Goal: Information Seeking & Learning: Learn about a topic

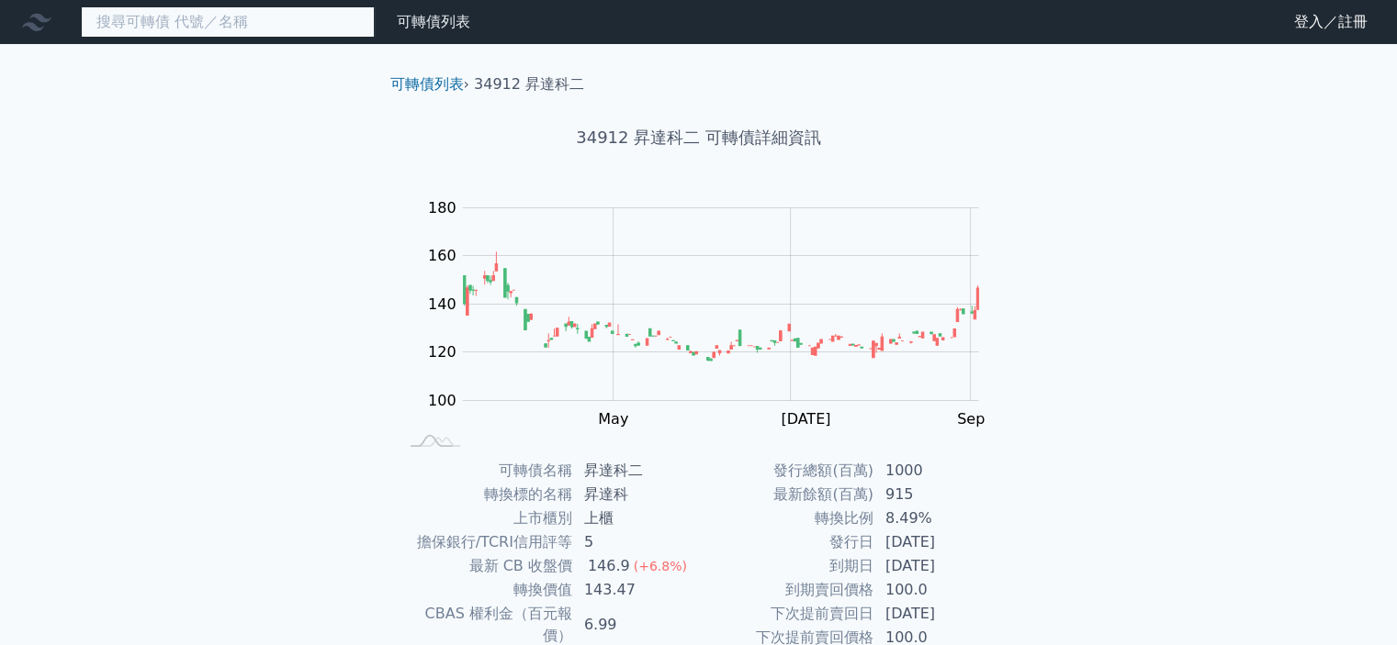
click at [211, 25] on input at bounding box center [228, 21] width 294 height 31
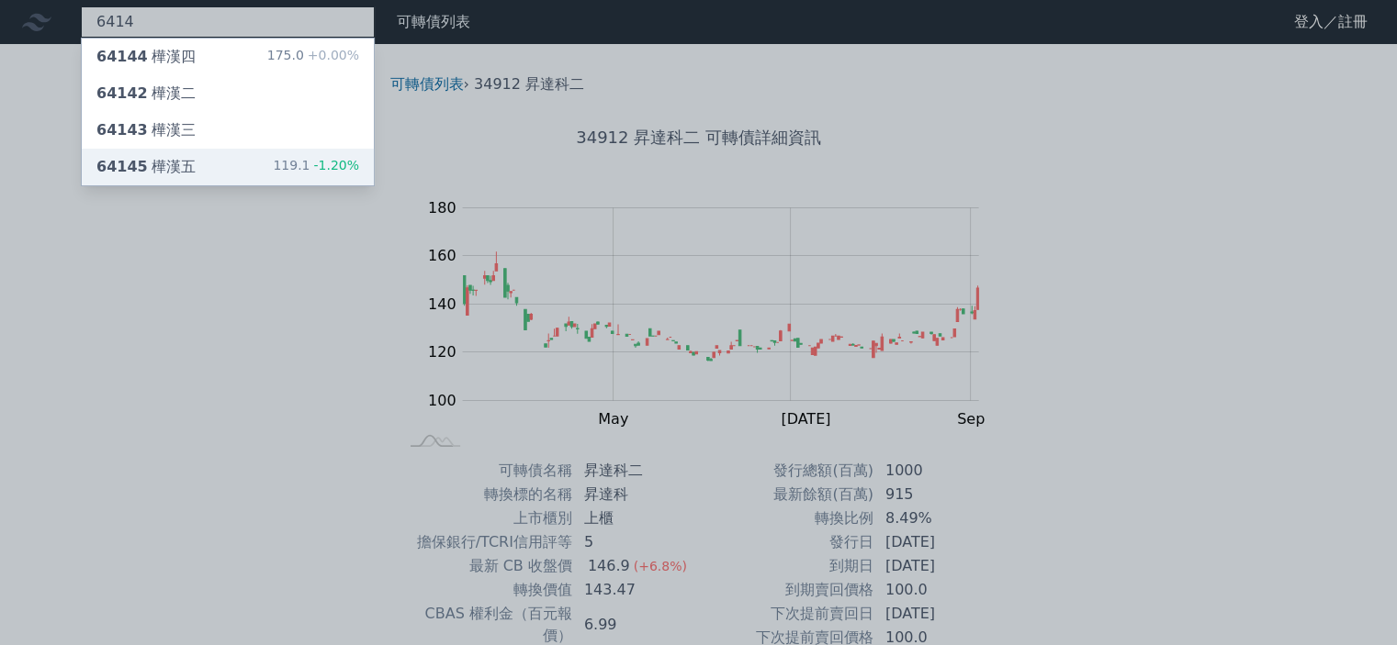
type input "6414"
click at [213, 169] on div "64145 樺漢五 119.1 -1.20%" at bounding box center [228, 167] width 292 height 37
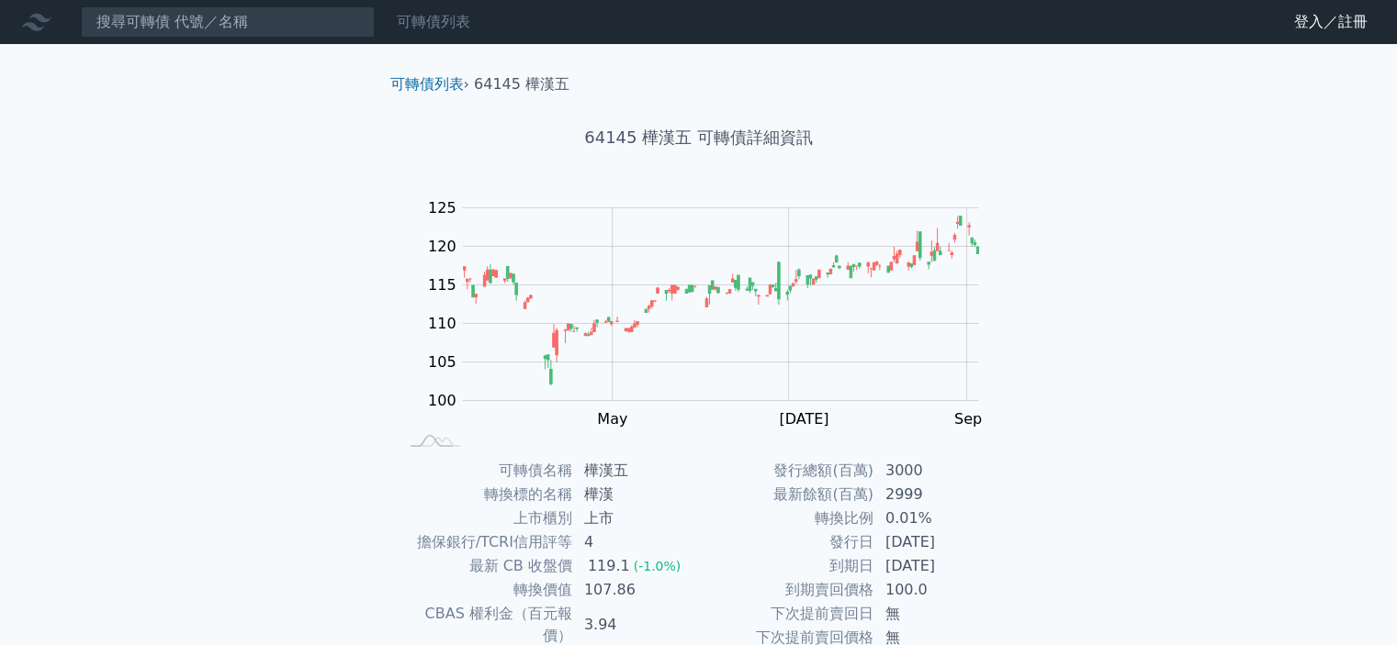
click at [447, 24] on link "可轉債列表" at bounding box center [433, 21] width 73 height 17
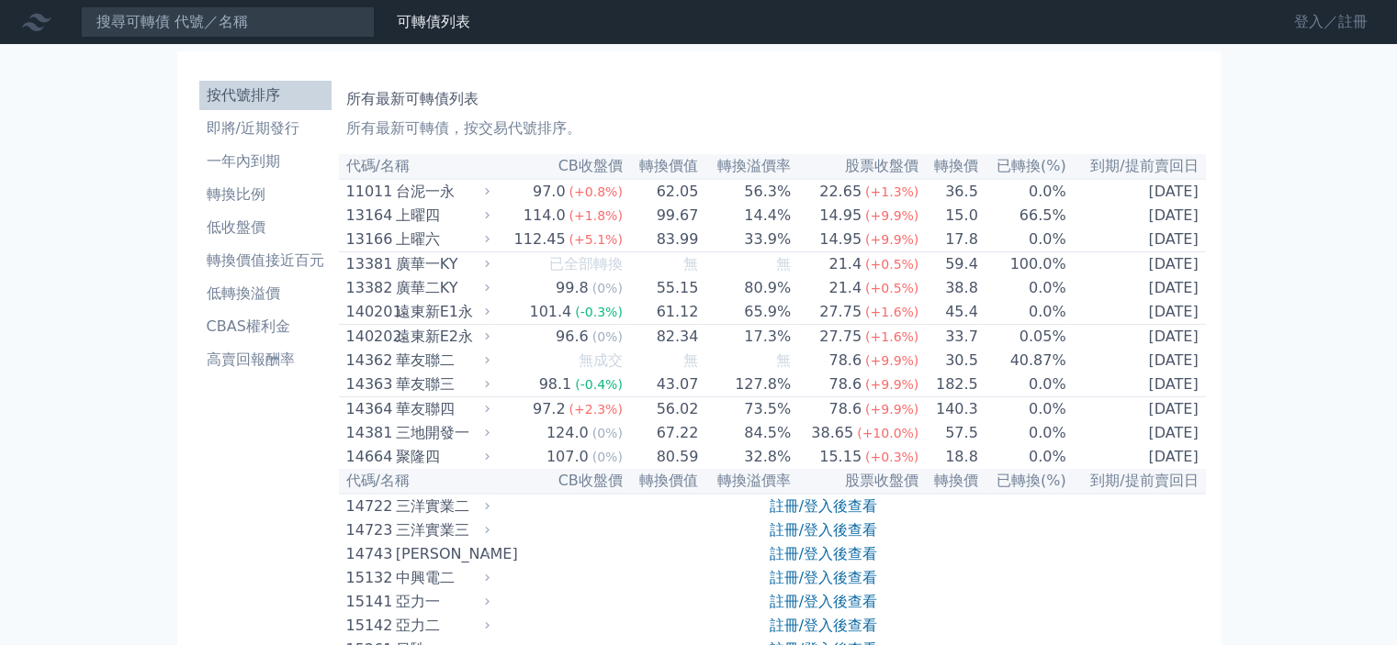
click at [1304, 17] on link "登入／註冊" at bounding box center [1330, 21] width 103 height 29
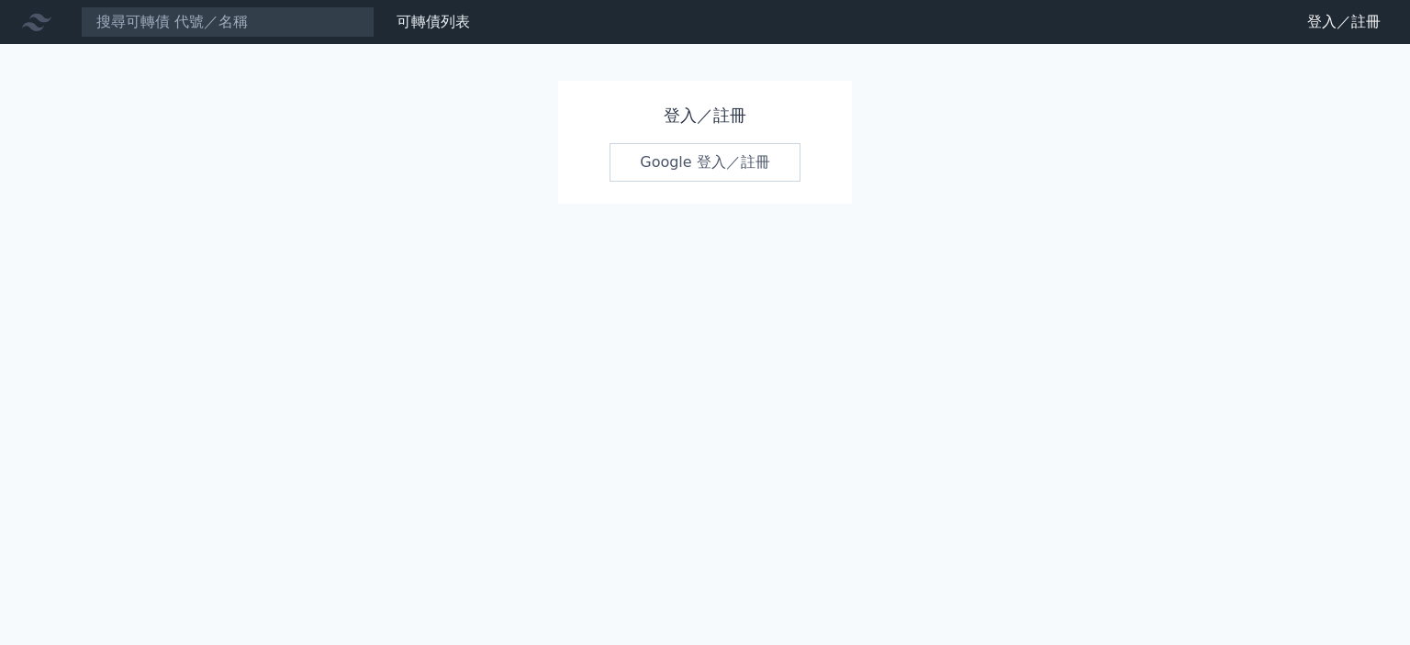
click at [656, 168] on link "Google 登入／註冊" at bounding box center [705, 162] width 191 height 39
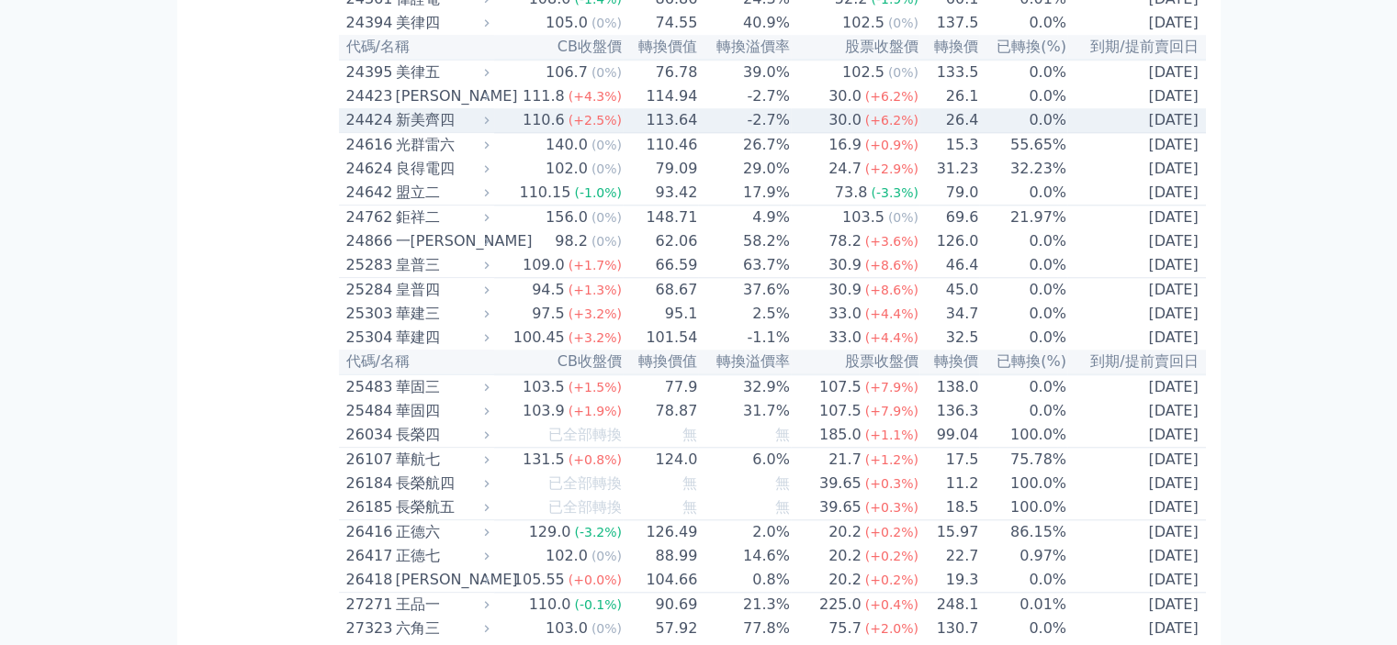
scroll to position [1836, 0]
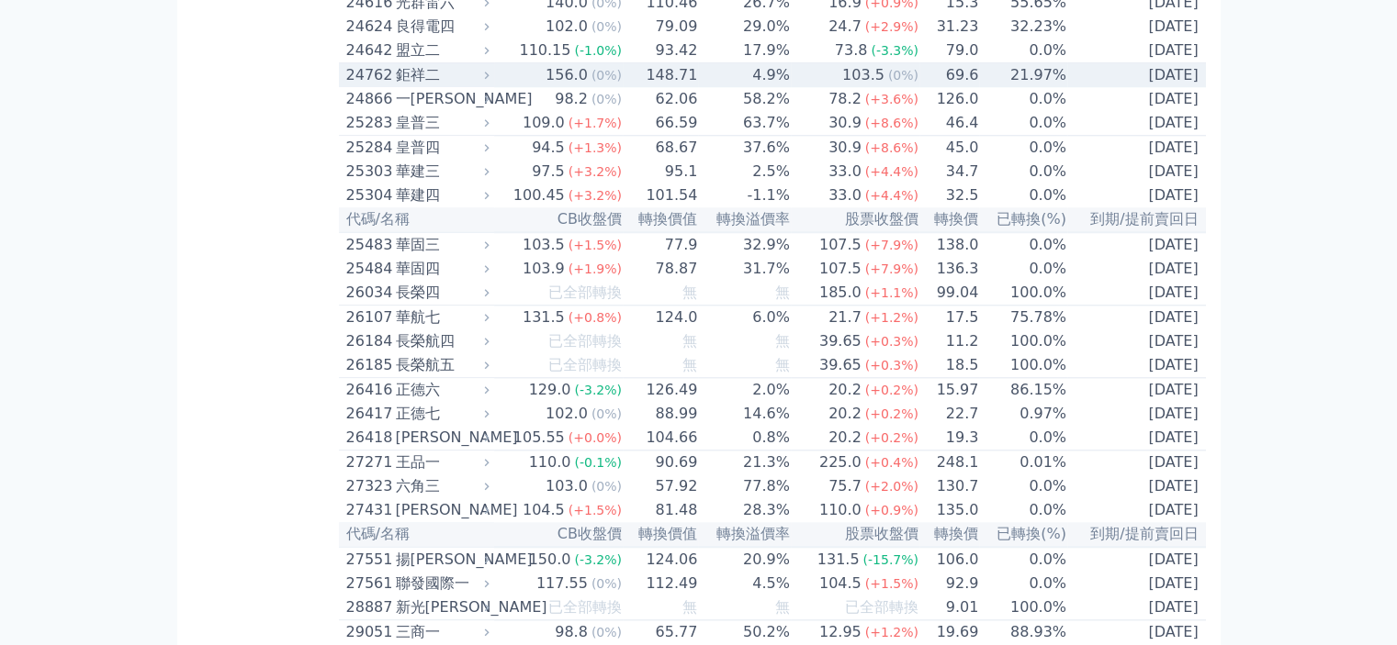
click at [534, 88] on td "156.0 (0%)" at bounding box center [558, 75] width 129 height 25
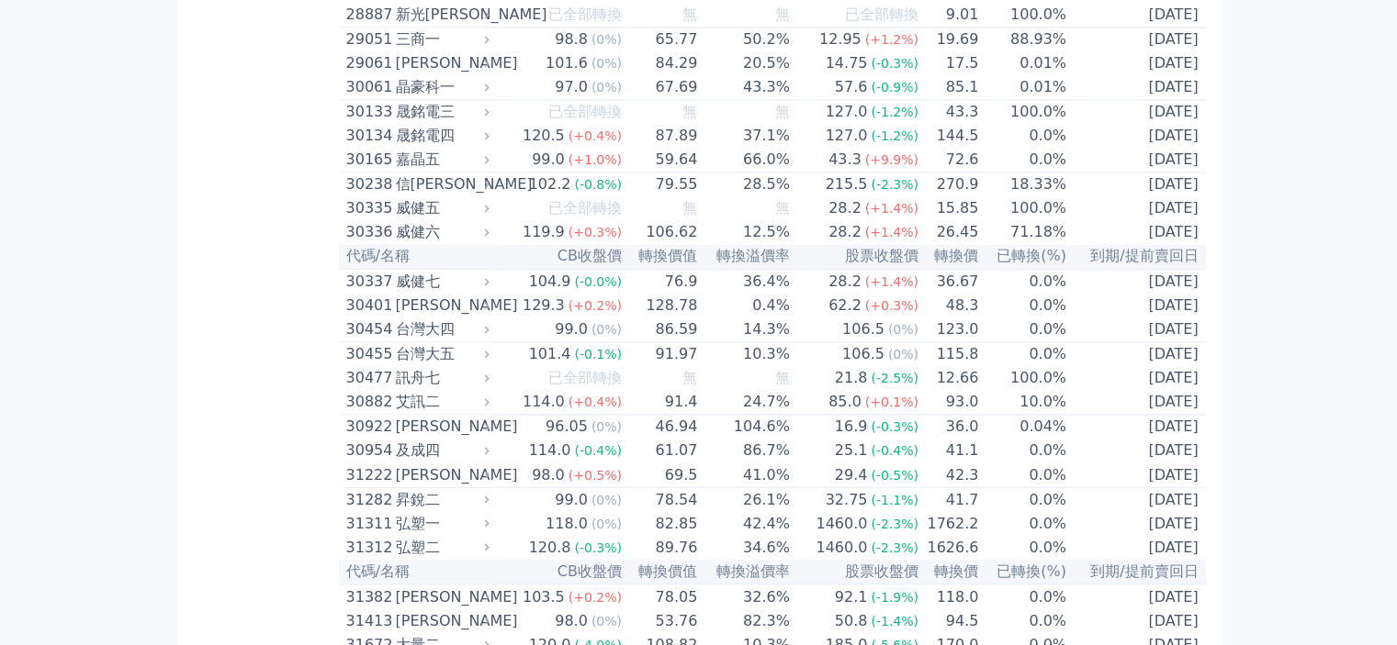
scroll to position [3030, 0]
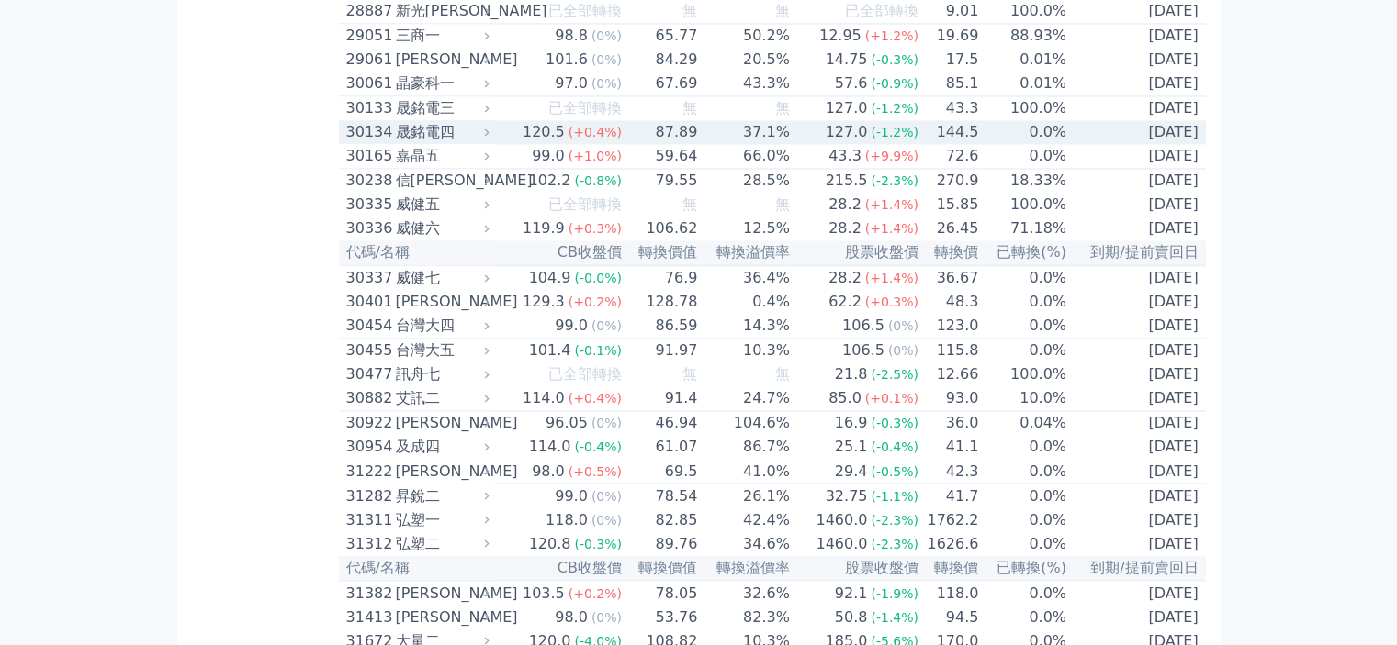
click at [529, 143] on div "120.5" at bounding box center [544, 132] width 50 height 22
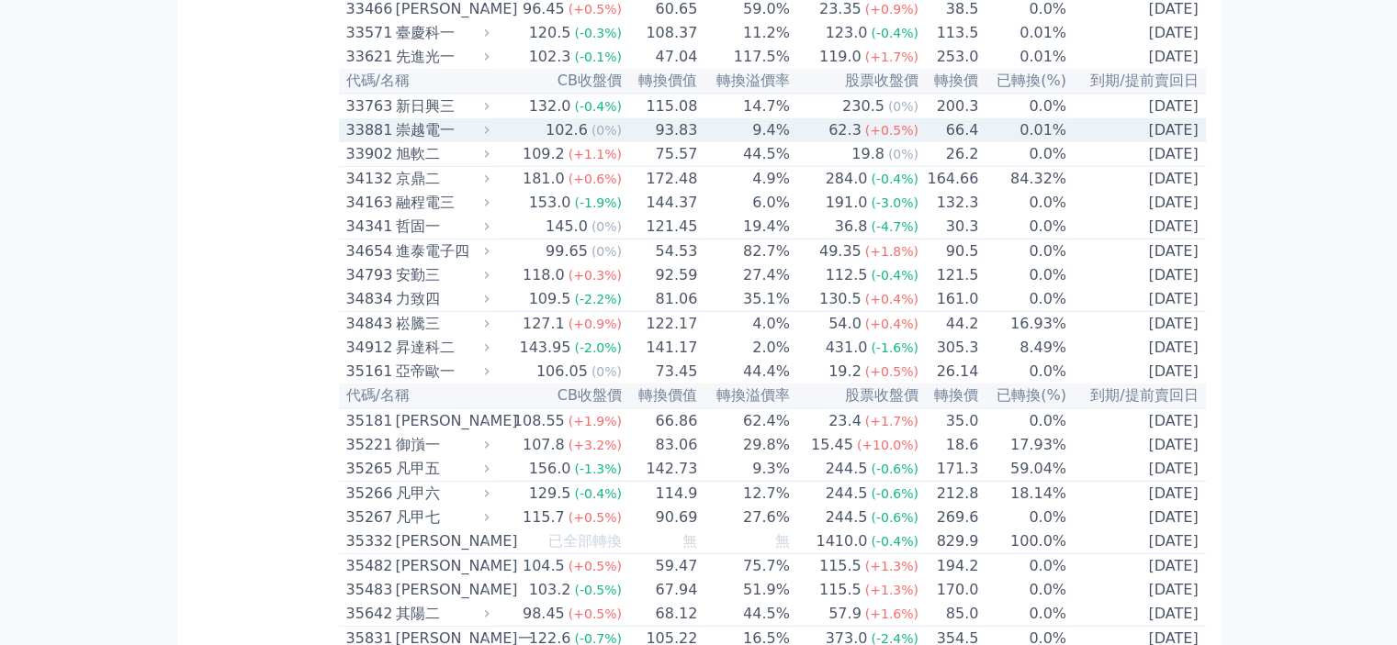
scroll to position [4775, 0]
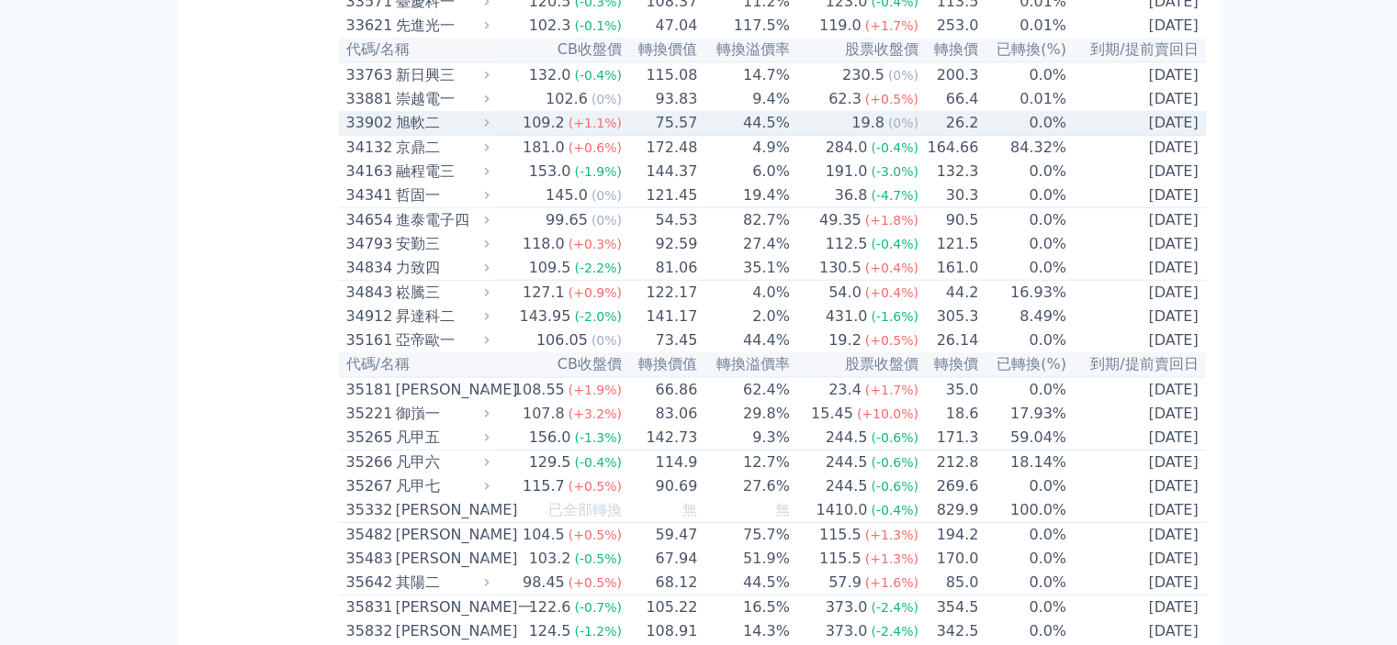
click at [474, 134] on div "旭軟二" at bounding box center [441, 123] width 90 height 22
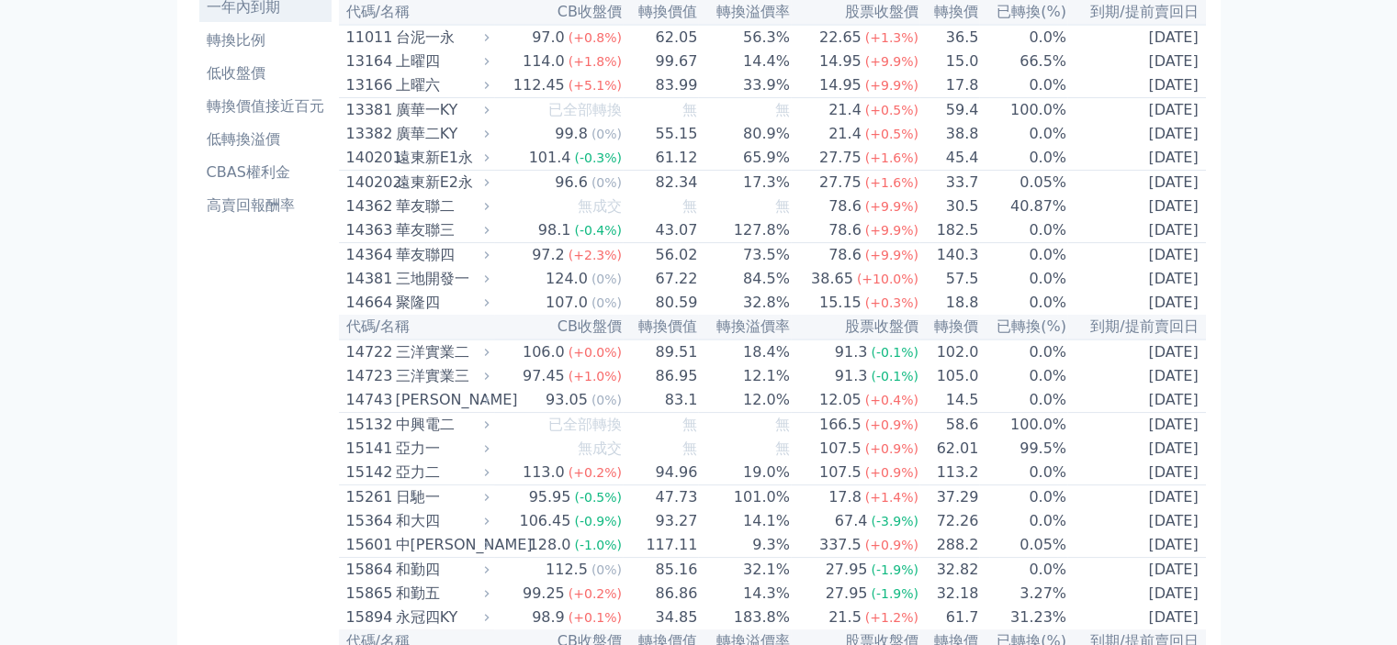
scroll to position [0, 0]
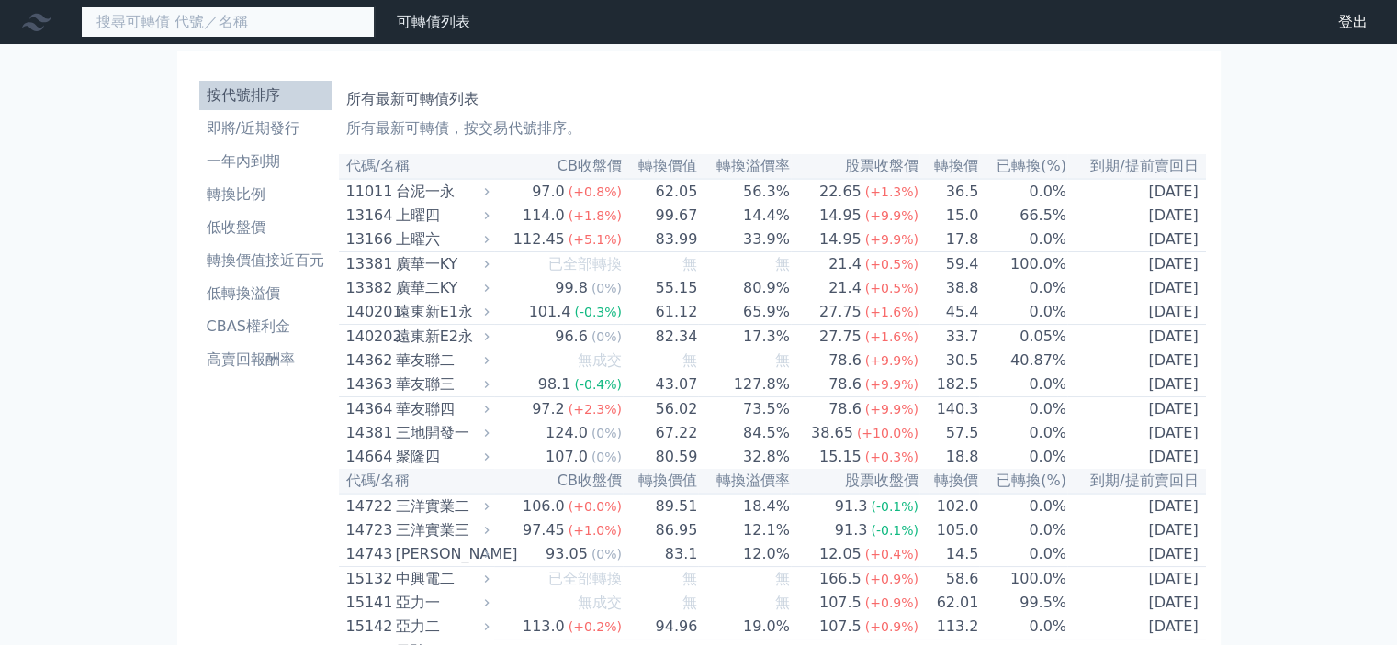
click at [267, 27] on input at bounding box center [228, 21] width 294 height 31
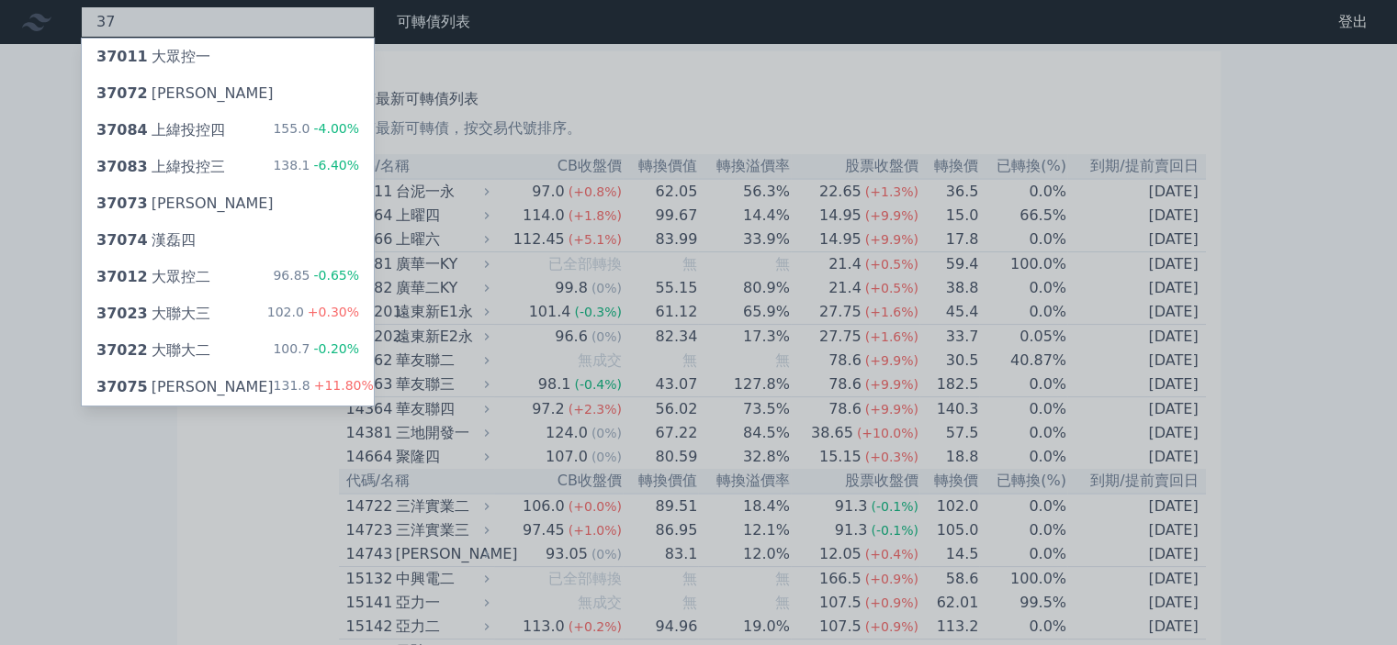
type input "3"
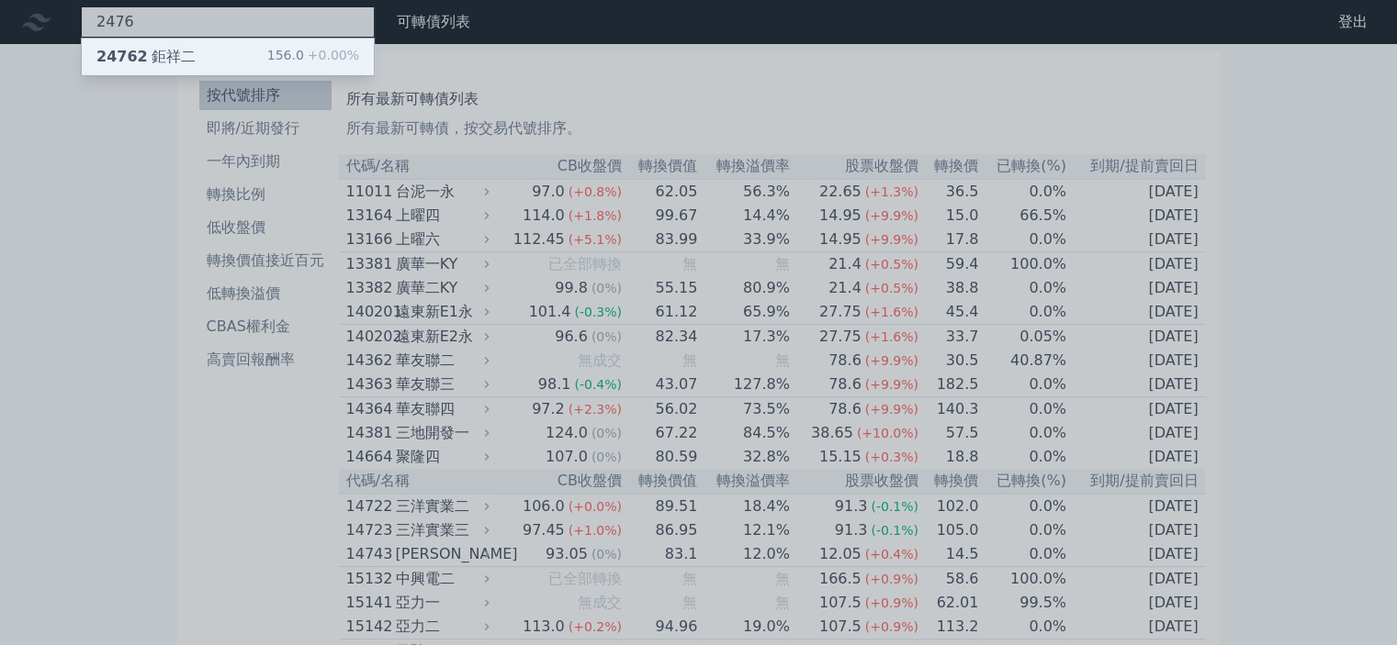
type input "2476"
click at [251, 43] on div "24762 鉅祥二 156.0 +0.00%" at bounding box center [228, 57] width 292 height 37
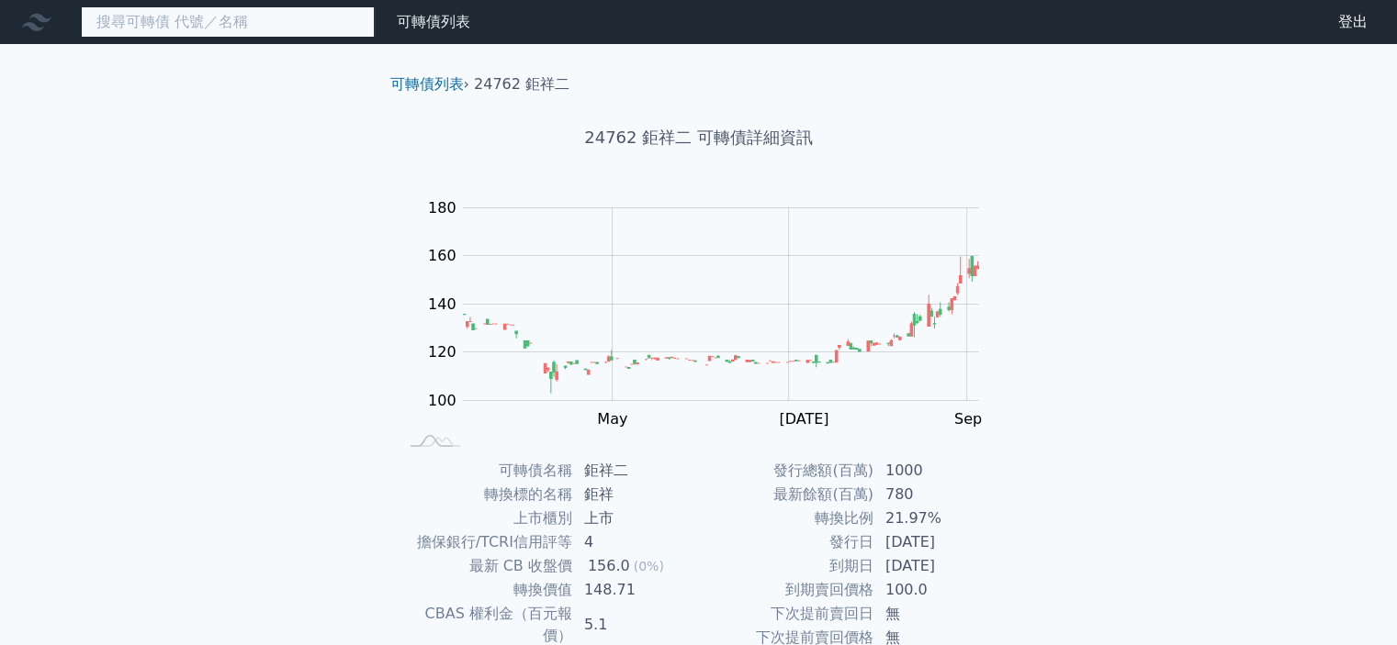
click at [206, 11] on input at bounding box center [228, 21] width 294 height 31
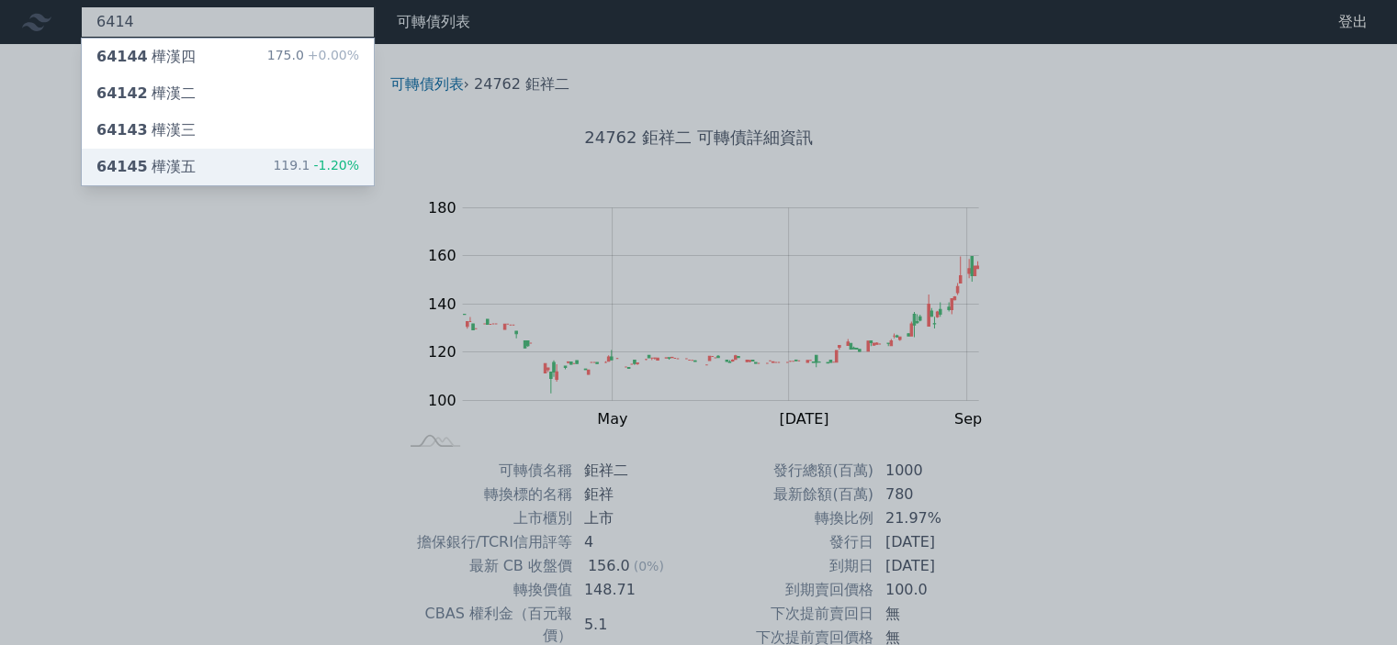
type input "6414"
click at [201, 173] on div "64145 樺漢五 119.1 -1.20%" at bounding box center [228, 167] width 292 height 37
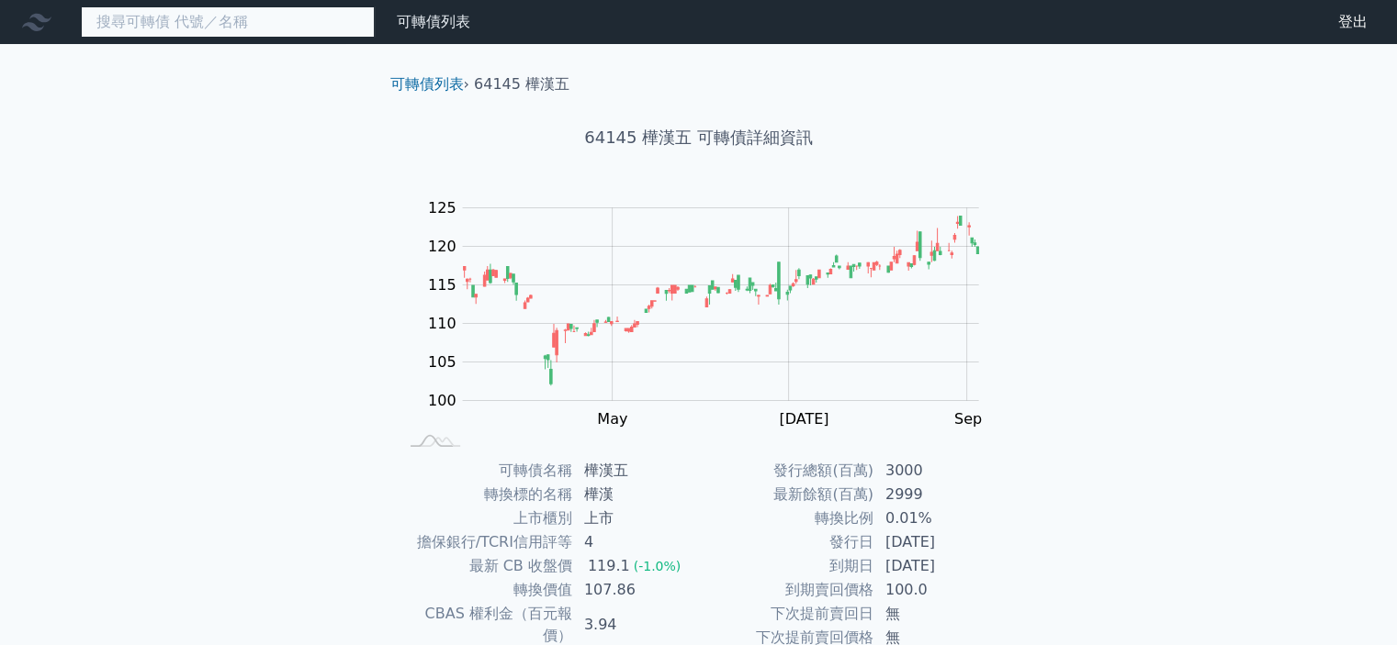
click at [211, 11] on input at bounding box center [228, 21] width 294 height 31
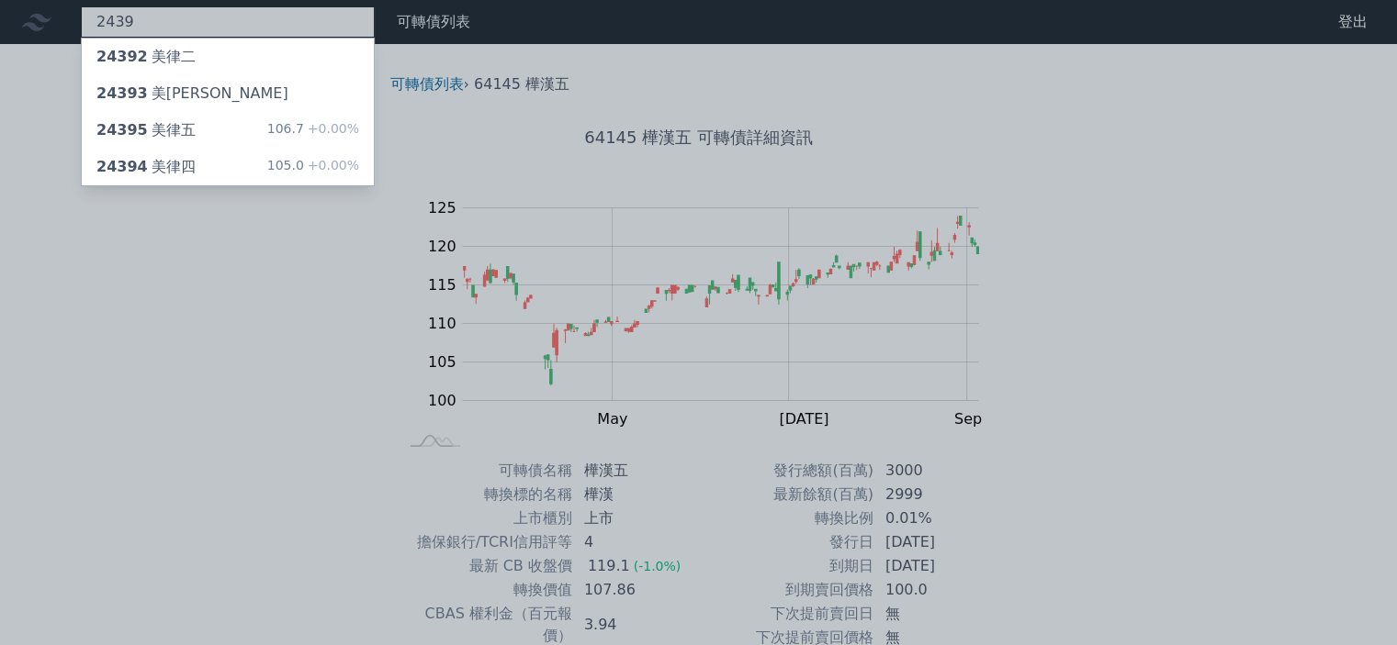
type input "2439"
click at [430, 318] on div at bounding box center [698, 322] width 1397 height 645
